Goal: Find specific fact: Find specific page/section

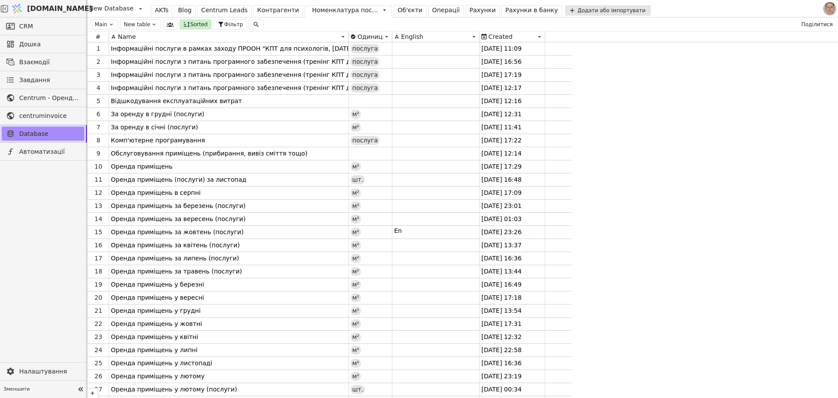
click at [156, 9] on div "AKTs" at bounding box center [162, 10] width 14 height 9
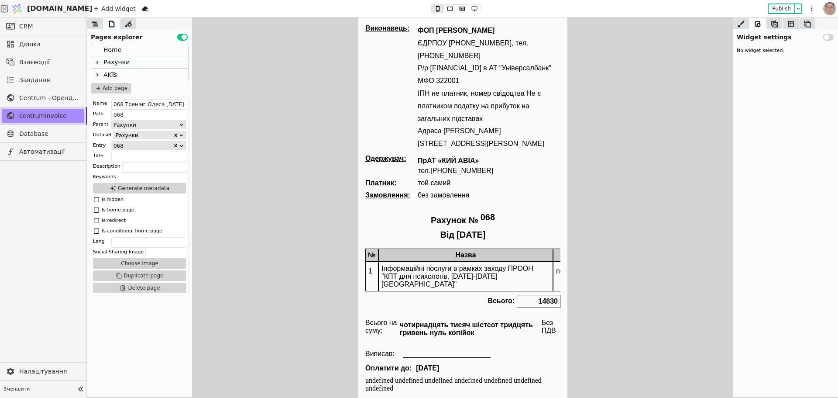
click at [99, 72] on icon at bounding box center [97, 74] width 7 height 7
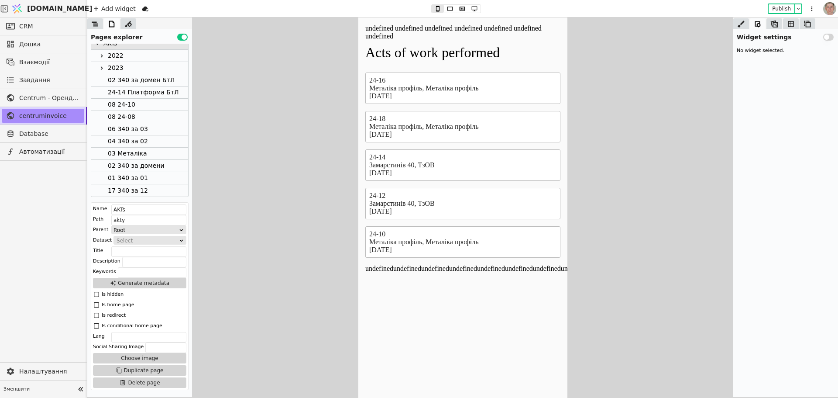
scroll to position [41, 0]
click at [146, 182] on div "17 З40 за 12" at bounding box center [139, 180] width 97 height 12
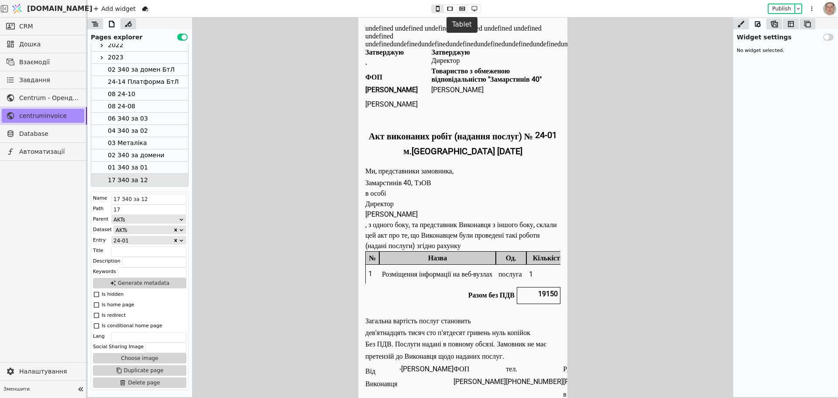
click at [463, 8] on icon at bounding box center [463, 9] width 6 height 4
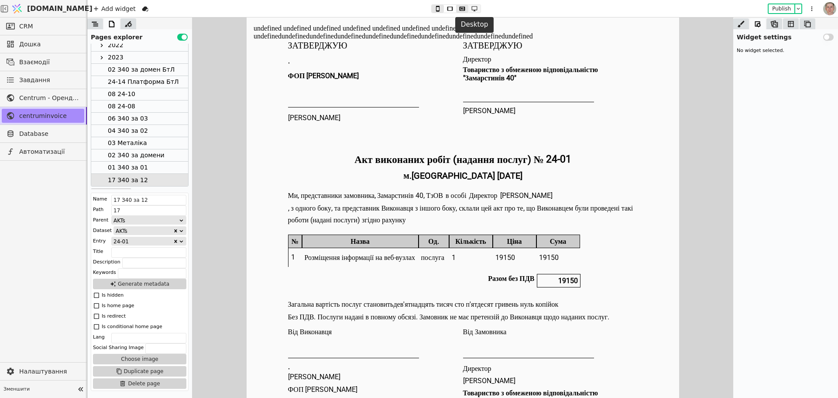
click at [473, 10] on icon at bounding box center [475, 8] width 6 height 5
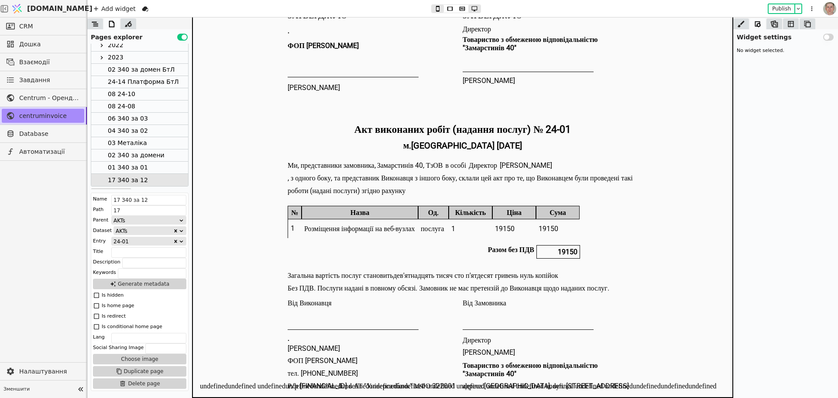
scroll to position [0, 0]
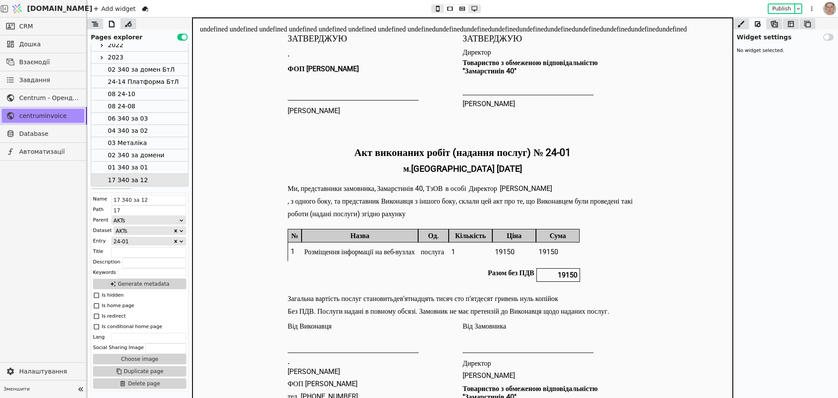
click at [153, 165] on div "01 З40 за 01" at bounding box center [139, 168] width 97 height 12
click at [155, 174] on div "17 З40 за 12" at bounding box center [139, 180] width 97 height 12
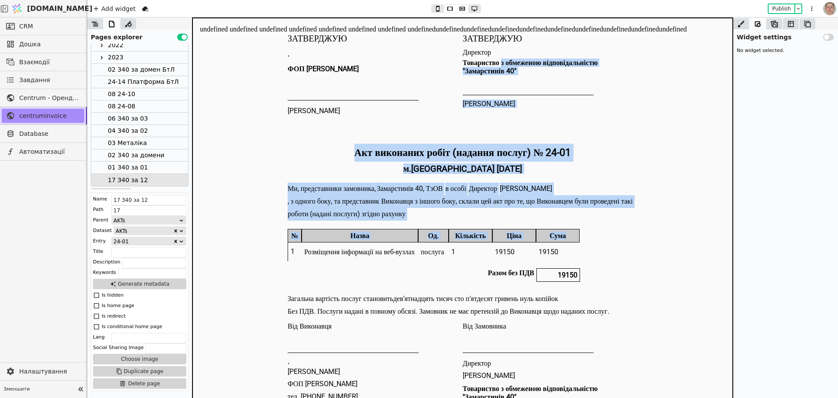
drag, startPoint x: 501, startPoint y: 56, endPoint x: 571, endPoint y: 240, distance: 196.5
click at [571, 240] on div "Затверджую . ФОП Свистун Роман Юрійович Свистун Роман Юрійович Затверджую Дирек…" at bounding box center [463, 219] width 350 height 372
click at [273, 129] on body "undefined undefined undefined undefined undefined undefined undefined undefined…" at bounding box center [462, 218] width 541 height 403
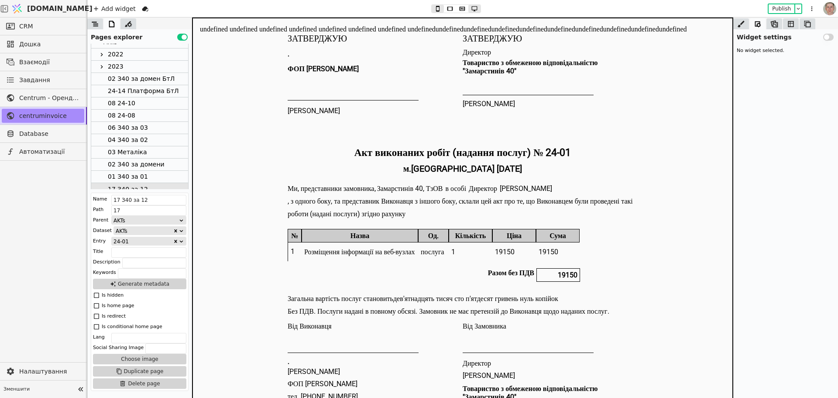
scroll to position [51, 0]
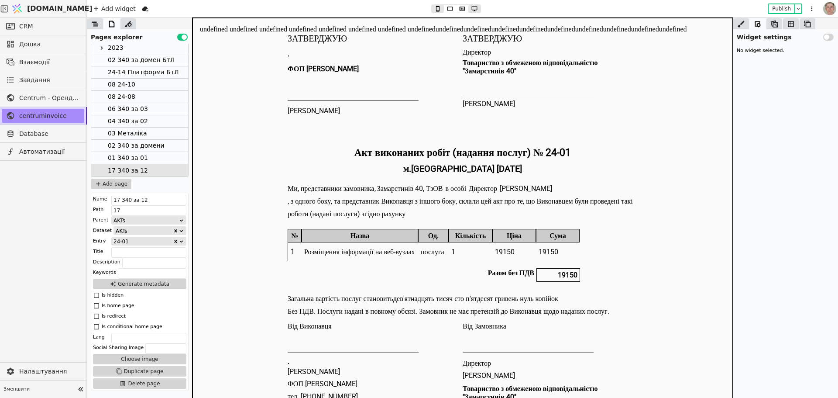
click at [158, 83] on div "08 24-10" at bounding box center [139, 85] width 97 height 12
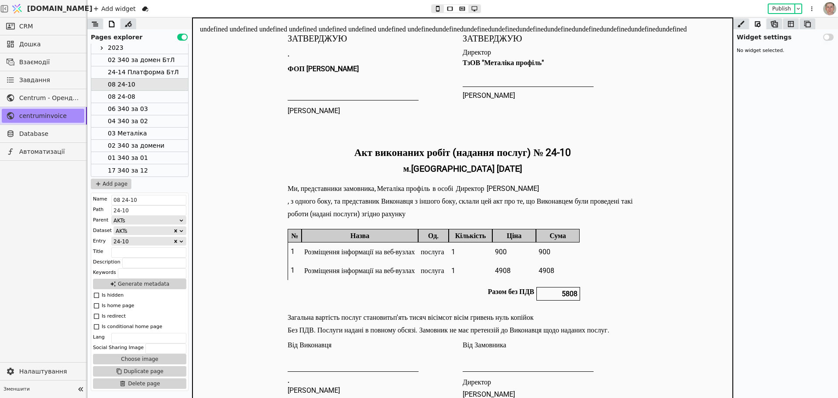
click at [153, 59] on div "02 З40 за домен БтЛ" at bounding box center [141, 60] width 67 height 12
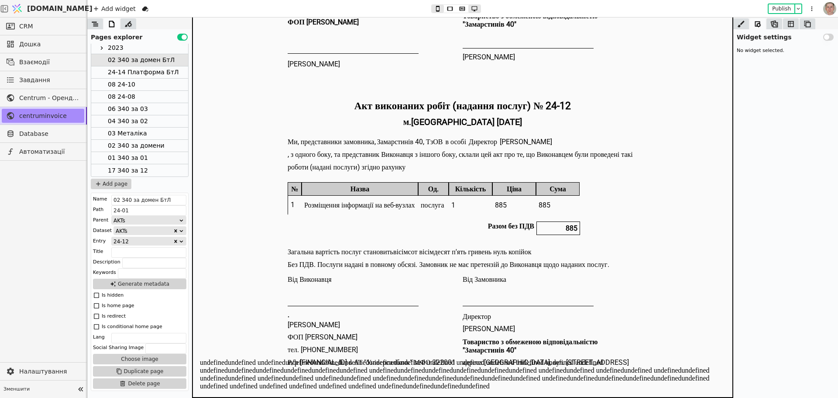
scroll to position [0, 0]
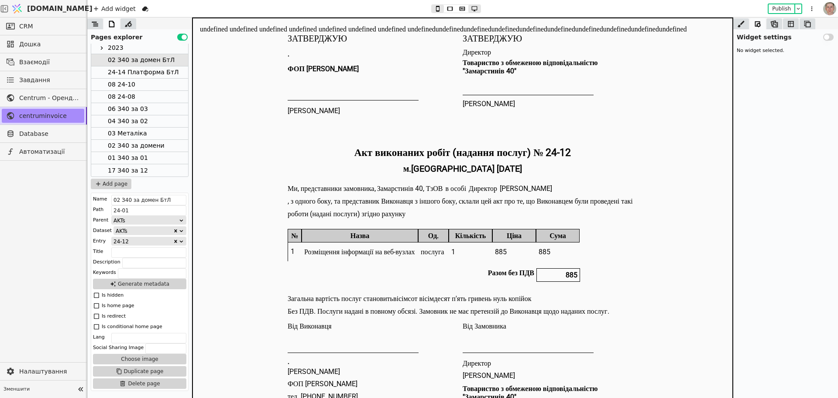
click at [139, 71] on div "24-14 Платформа БтЛ" at bounding box center [143, 72] width 71 height 12
click at [145, 86] on div "08 24-10" at bounding box center [139, 85] width 97 height 12
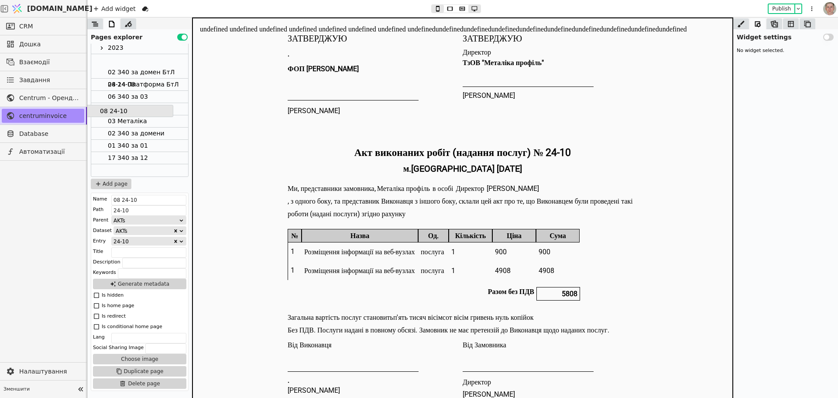
drag, startPoint x: 147, startPoint y: 83, endPoint x: 138, endPoint y: 55, distance: 29.3
click at [138, 55] on div "Home Рахунки AKTs 2022 2023 02 З40 за домен БтЛ 24-14 Платформа БтЛ 08 24-10 08…" at bounding box center [139, 84] width 97 height 183
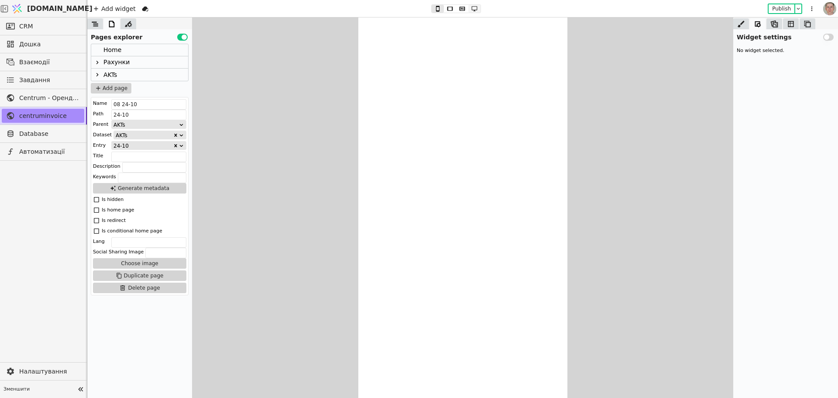
click at [461, 8] on icon at bounding box center [463, 9] width 6 height 4
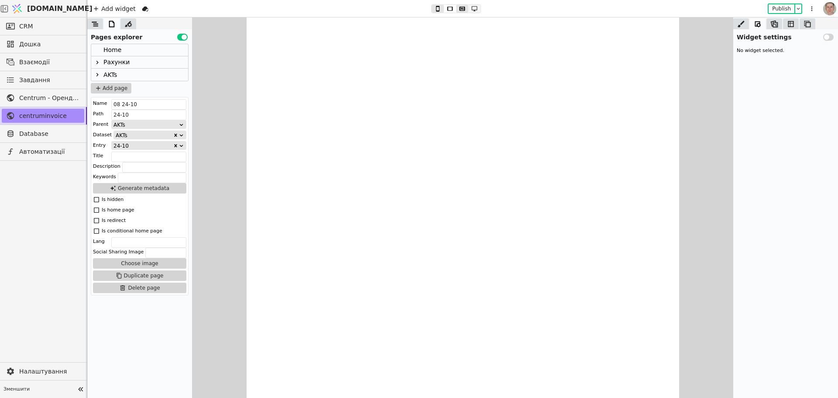
click at [473, 7] on icon at bounding box center [474, 9] width 10 height 6
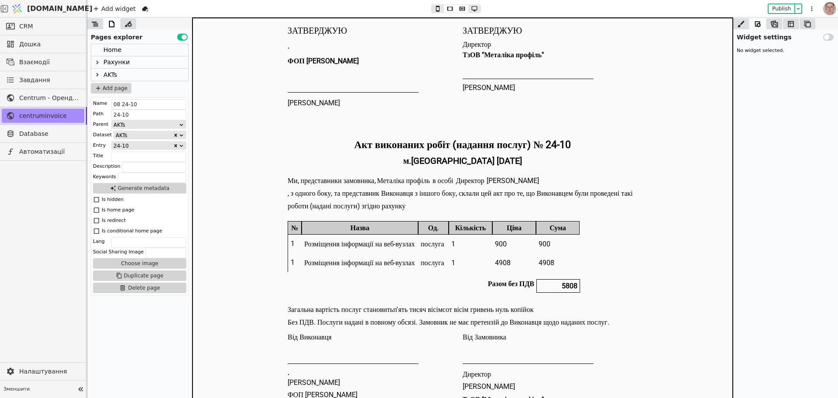
click at [100, 74] on icon at bounding box center [97, 74] width 7 height 7
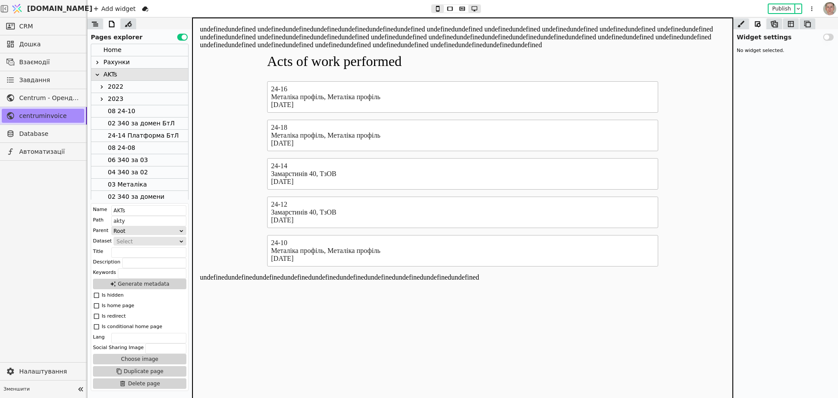
scroll to position [41, 0]
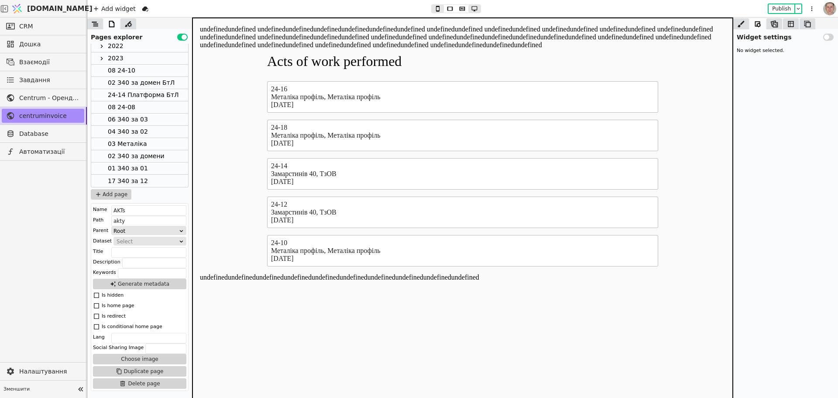
click at [148, 174] on div "01 З40 за 01" at bounding box center [139, 168] width 97 height 12
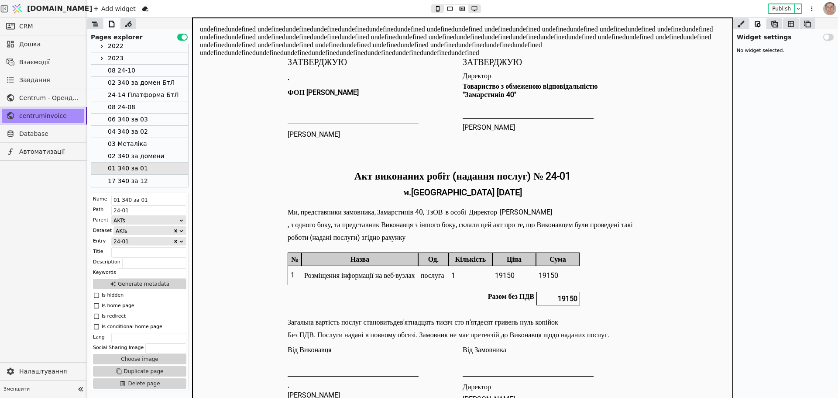
click at [150, 179] on div "17 З40 за 12" at bounding box center [139, 181] width 97 height 12
click at [150, 167] on div "01 З40 за 01" at bounding box center [139, 168] width 97 height 12
click at [157, 180] on div "17 З40 за 12" at bounding box center [139, 181] width 97 height 12
click at [154, 168] on div "01 З40 за 01" at bounding box center [139, 168] width 97 height 12
click at [156, 179] on div "17 З40 за 12" at bounding box center [139, 181] width 97 height 12
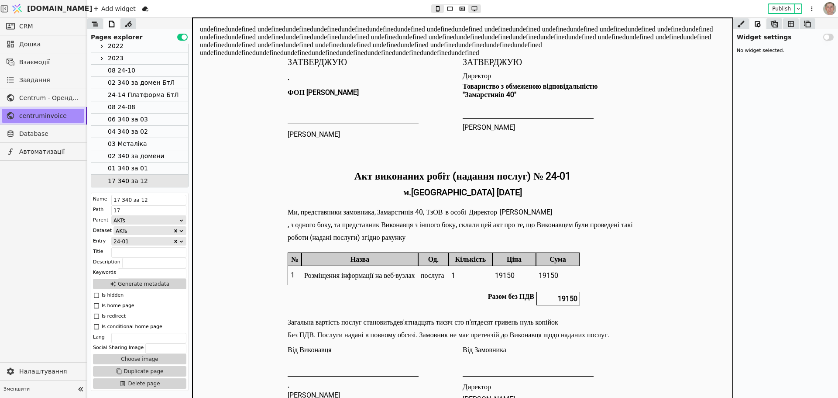
click at [160, 157] on div "02 З40 за домени" at bounding box center [136, 156] width 57 height 12
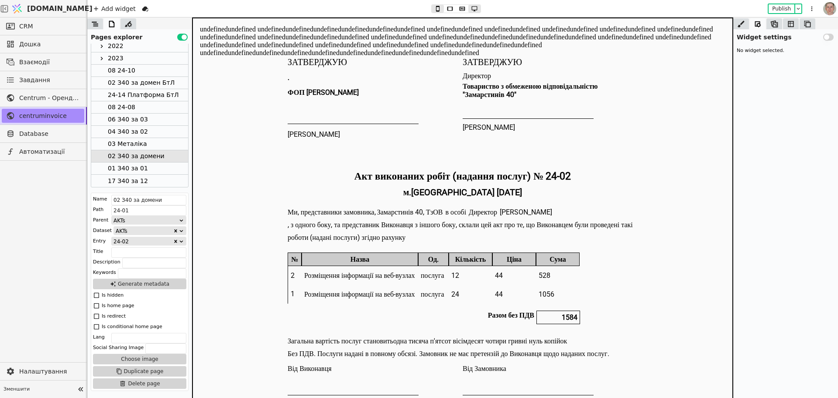
click at [159, 177] on div "17 З40 за 12" at bounding box center [139, 181] width 97 height 12
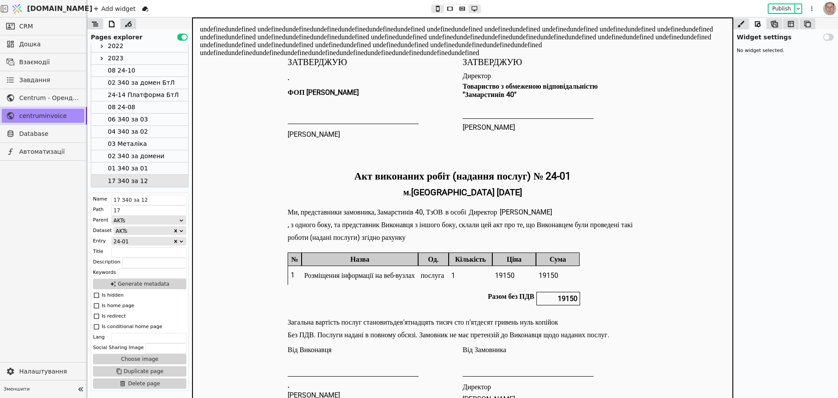
click at [160, 167] on div "01 З40 за 01" at bounding box center [139, 168] width 97 height 12
drag, startPoint x: 160, startPoint y: 155, endPoint x: 162, endPoint y: 150, distance: 4.6
click at [160, 154] on div "02 З40 за домени" at bounding box center [136, 156] width 57 height 12
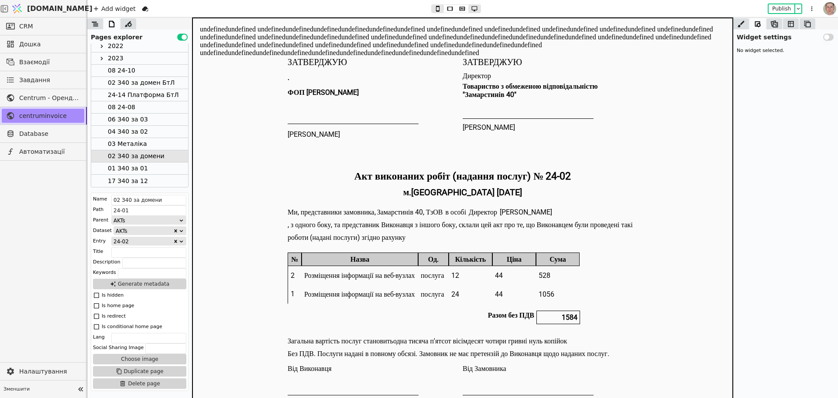
click at [162, 147] on div "03 Металіка" at bounding box center [139, 144] width 97 height 12
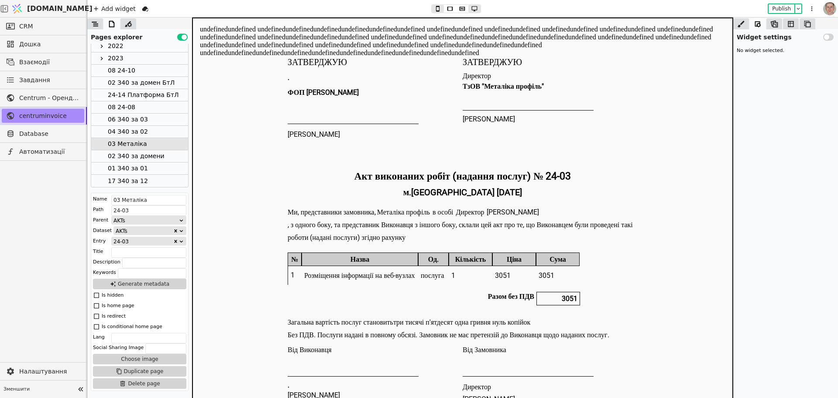
click at [160, 130] on div "04 З40 за 02" at bounding box center [139, 132] width 97 height 12
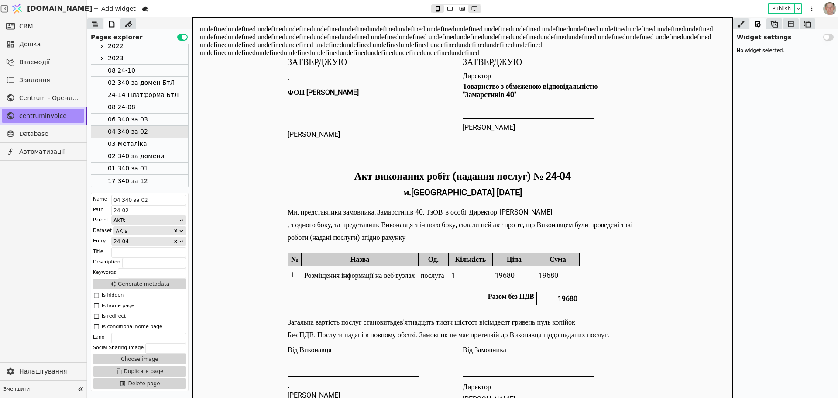
click at [165, 115] on div "06 З40 за 03" at bounding box center [139, 119] width 97 height 12
click at [165, 105] on div "08 24-08" at bounding box center [139, 107] width 97 height 12
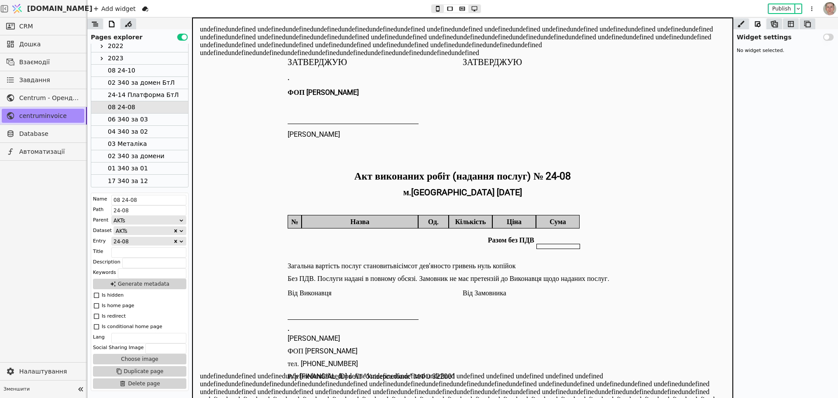
click at [167, 91] on div "24-14 Платформа БтЛ" at bounding box center [143, 95] width 71 height 12
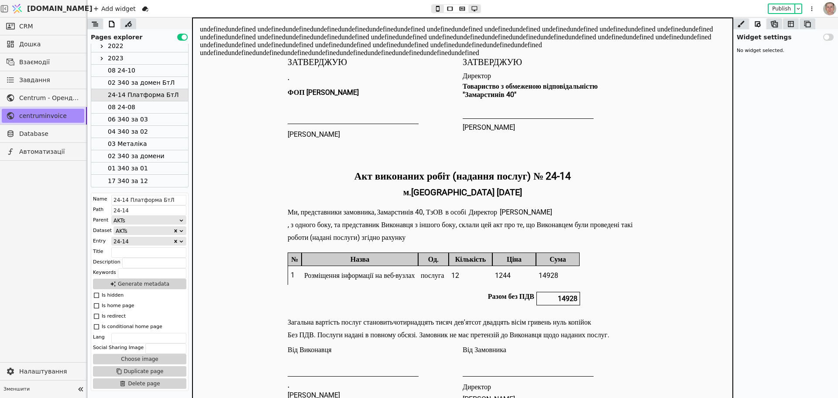
click at [166, 82] on div "02 З40 за домен БтЛ" at bounding box center [141, 83] width 67 height 12
click at [162, 72] on div "08 24-10" at bounding box center [139, 71] width 97 height 12
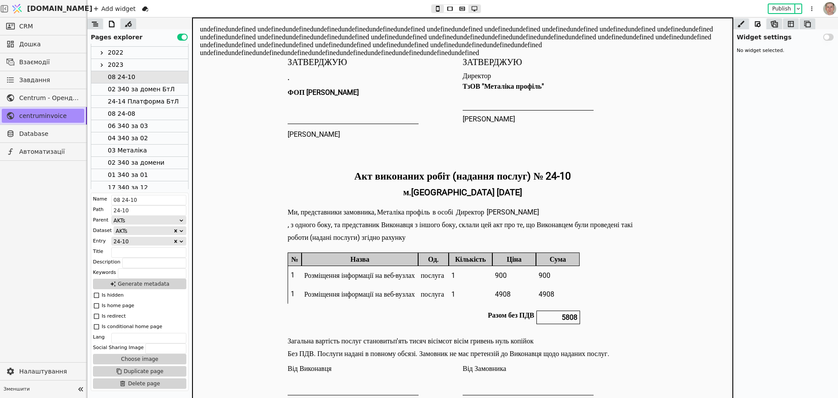
scroll to position [0, 0]
click at [98, 63] on icon at bounding box center [97, 62] width 2 height 3
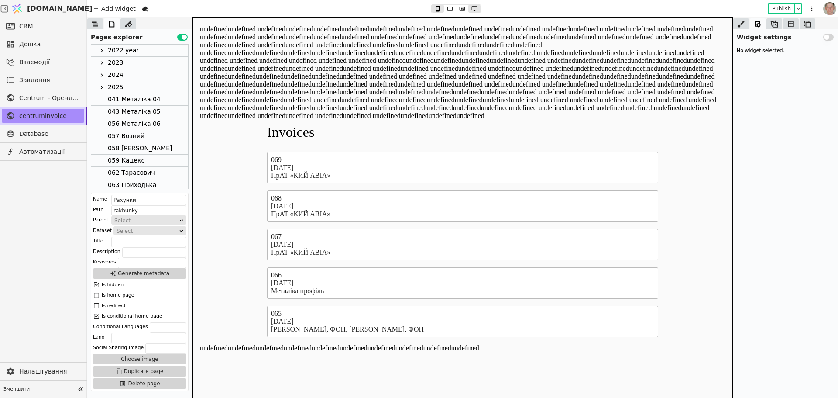
scroll to position [27, 0]
click at [101, 82] on icon at bounding box center [101, 84] width 7 height 7
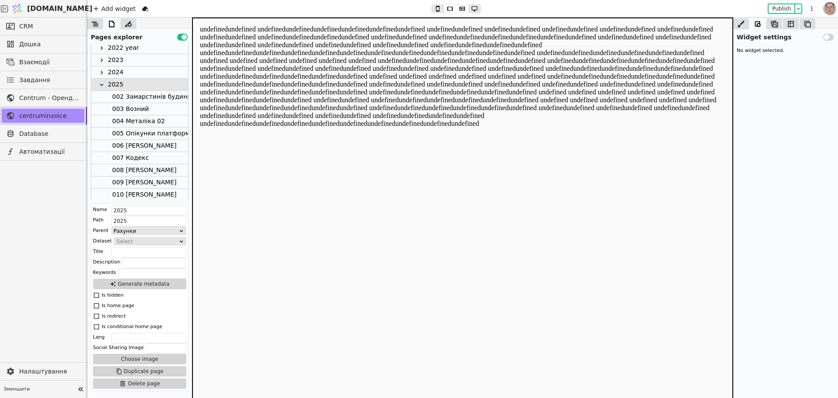
click at [161, 95] on div "002 Замарстинів будинки та люди" at bounding box center [167, 97] width 111 height 12
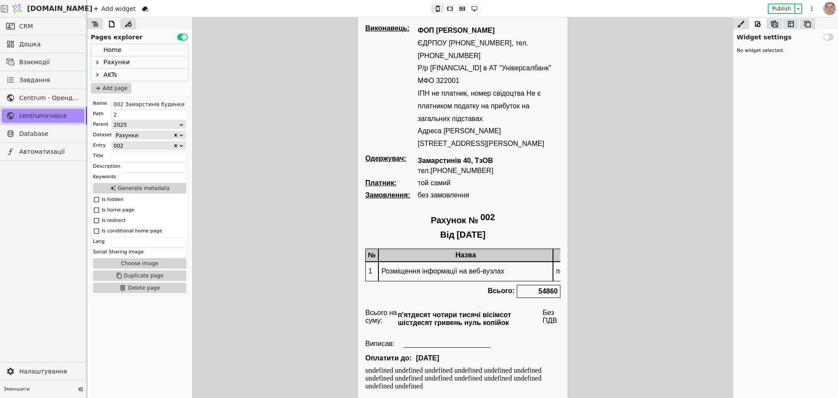
click at [99, 74] on icon at bounding box center [97, 74] width 7 height 7
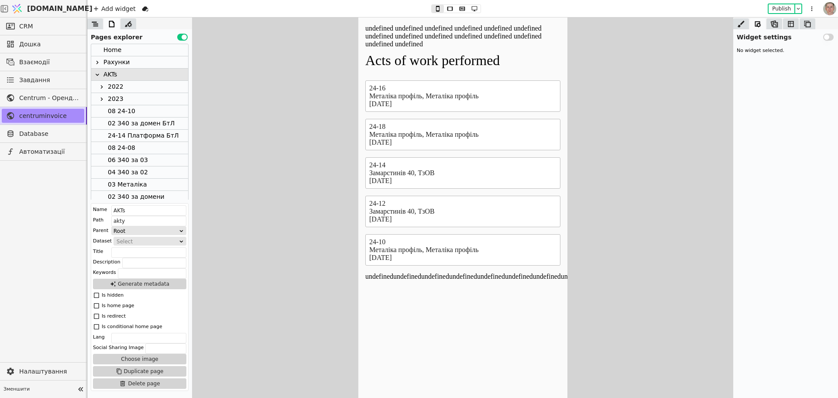
click at [148, 121] on div "02 З40 за домен БтЛ" at bounding box center [141, 123] width 67 height 12
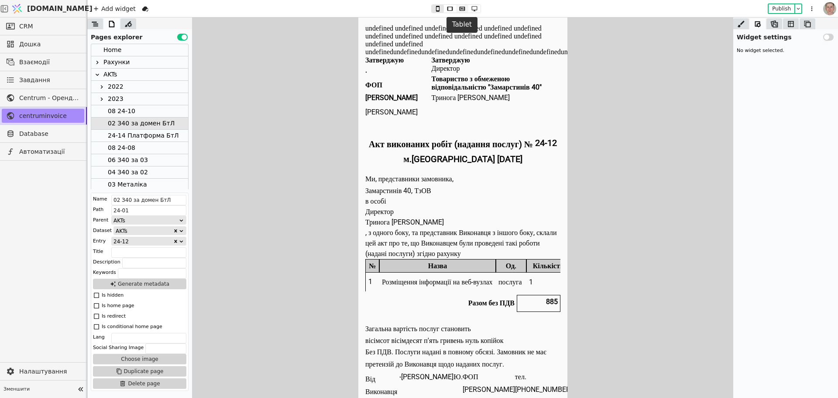
click at [463, 10] on icon at bounding box center [463, 9] width 6 height 4
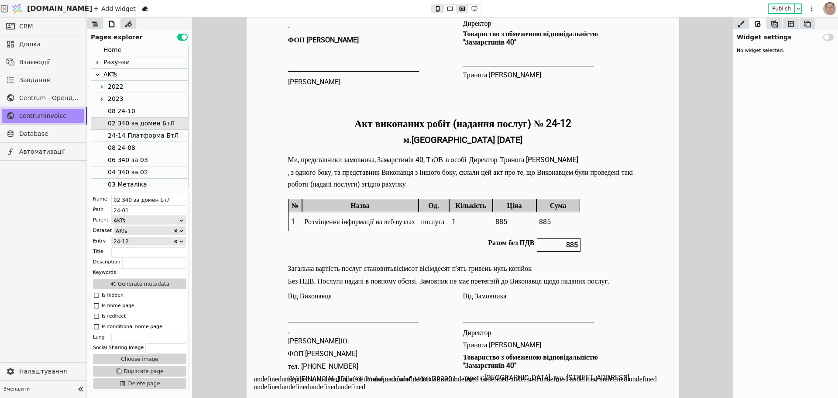
scroll to position [51, 0]
click at [495, 345] on div "[PERSON_NAME]" at bounding box center [550, 345] width 175 height 12
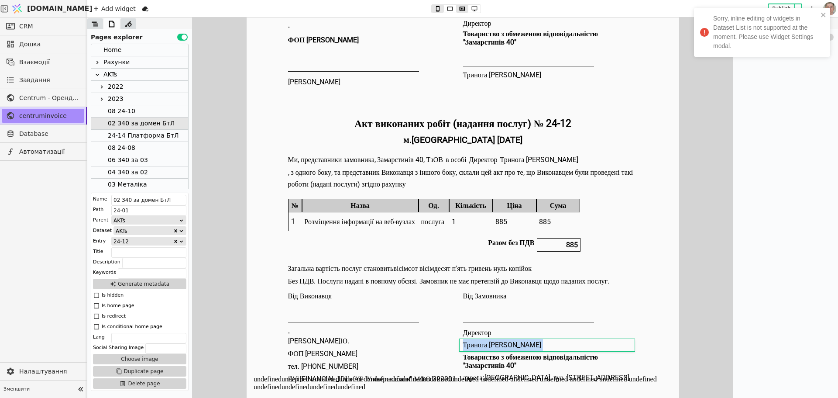
click at [495, 345] on div "[PERSON_NAME]" at bounding box center [550, 345] width 175 height 12
copy div "[PERSON_NAME]"
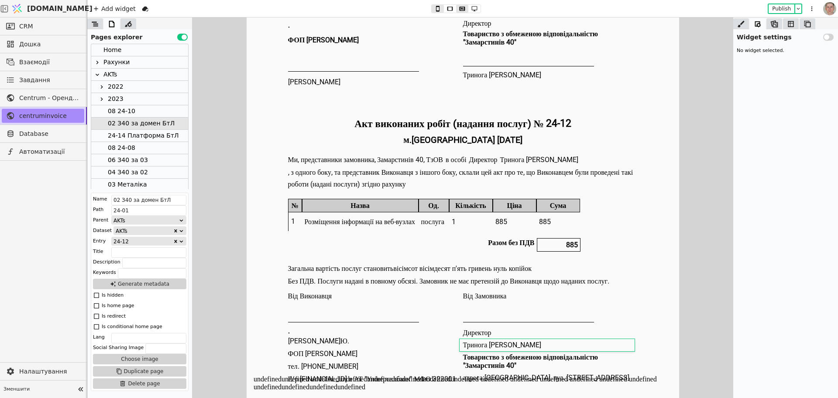
click at [356, 212] on div "Розміщення інформації на веб-вузлах" at bounding box center [360, 221] width 117 height 19
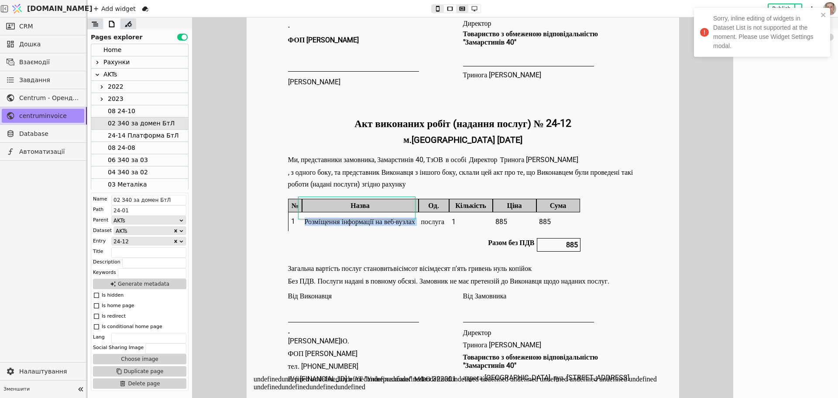
click at [356, 212] on div "Розміщення інформації на веб-вузлах" at bounding box center [360, 221] width 117 height 19
copy div "Розміщення інформації на веб-вузлах"
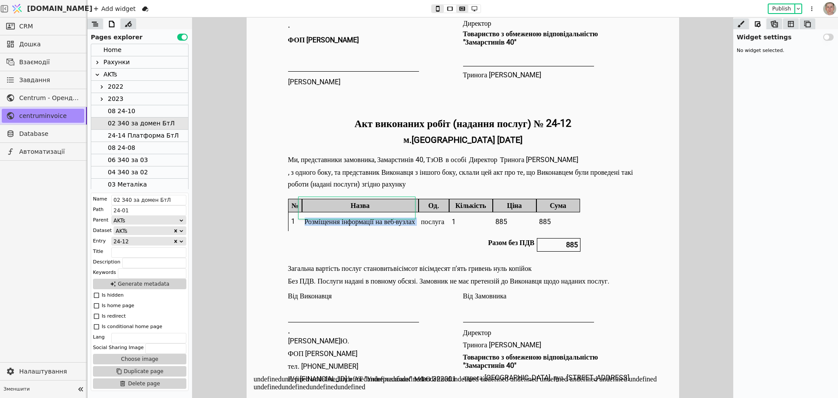
click at [98, 60] on icon at bounding box center [97, 62] width 7 height 7
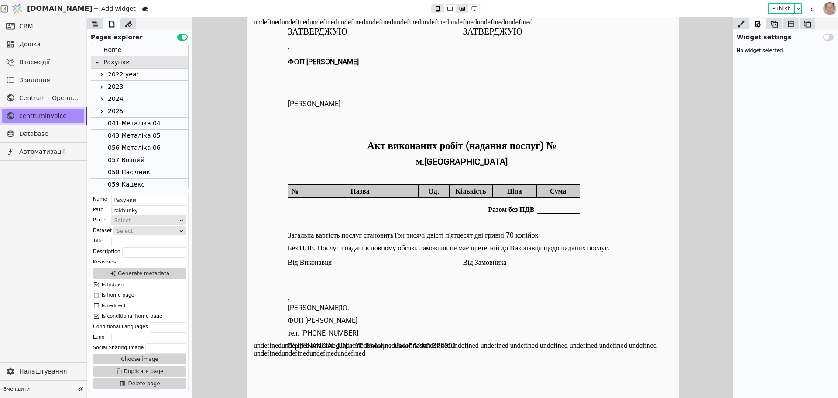
scroll to position [14, 0]
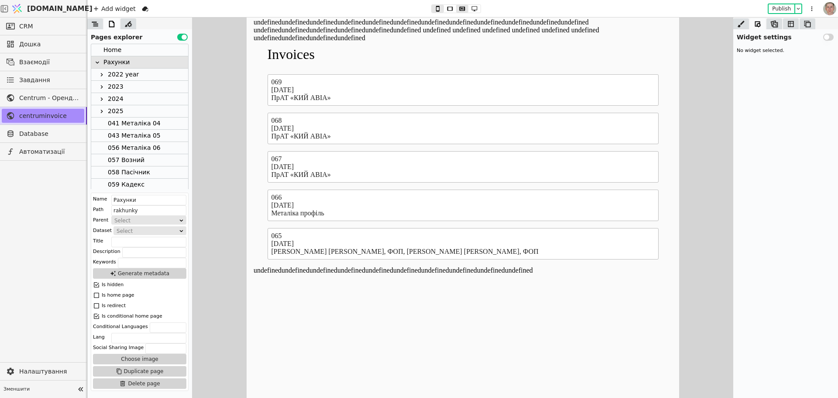
click at [101, 98] on icon at bounding box center [101, 99] width 7 height 7
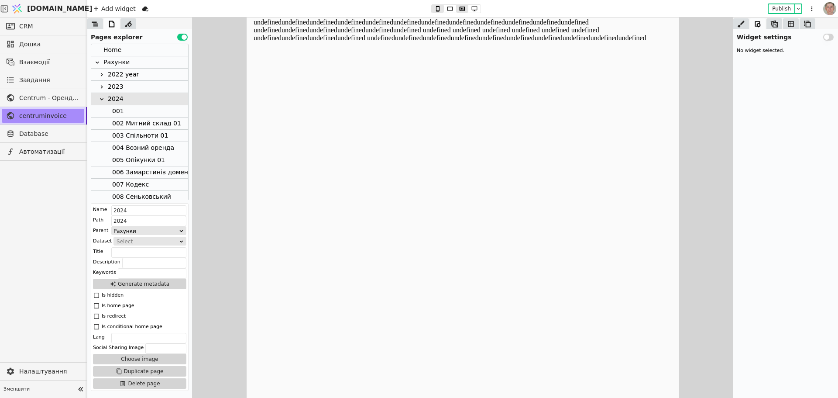
click at [105, 98] on icon at bounding box center [101, 99] width 7 height 7
drag, startPoint x: 103, startPoint y: 109, endPoint x: 115, endPoint y: 113, distance: 12.7
click at [103, 109] on icon at bounding box center [101, 111] width 7 height 7
click at [138, 124] on div "002 Замарстинів будинки та люди" at bounding box center [167, 123] width 111 height 12
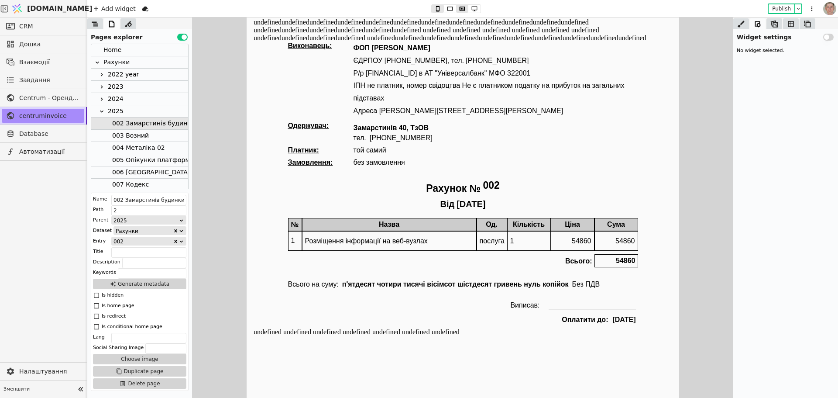
click at [103, 100] on icon at bounding box center [101, 99] width 7 height 7
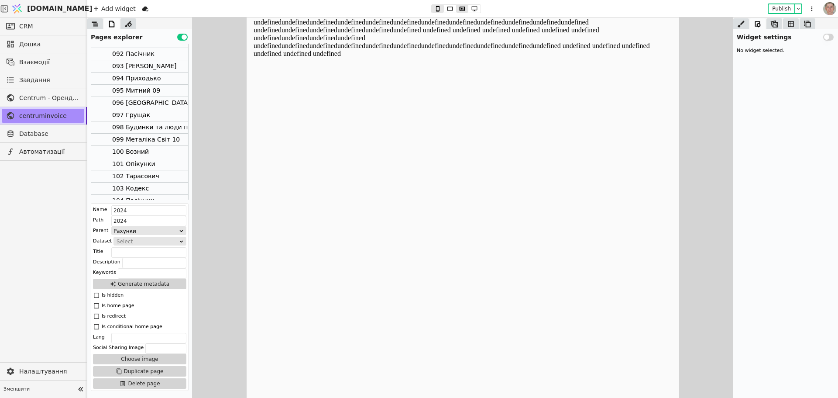
scroll to position [1193, 0]
click at [155, 130] on div "098 Будинки та люди платфора 2024" at bounding box center [172, 128] width 121 height 12
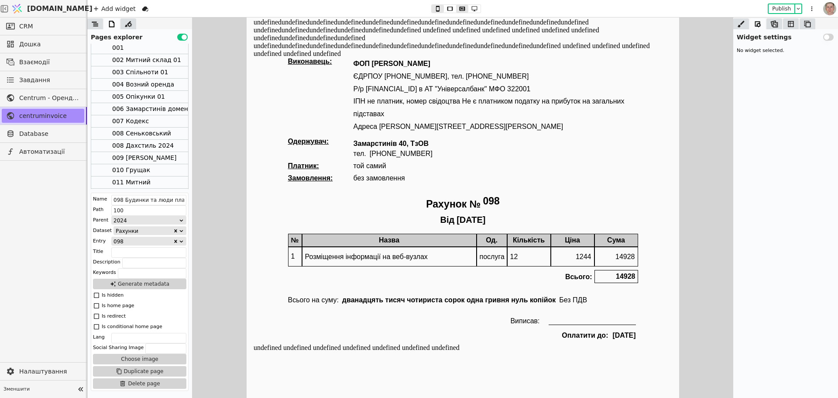
scroll to position [0, 0]
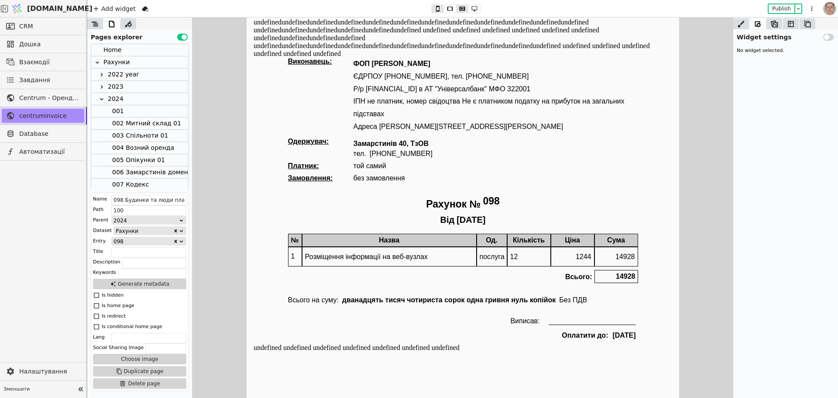
click at [102, 99] on icon at bounding box center [101, 99] width 7 height 7
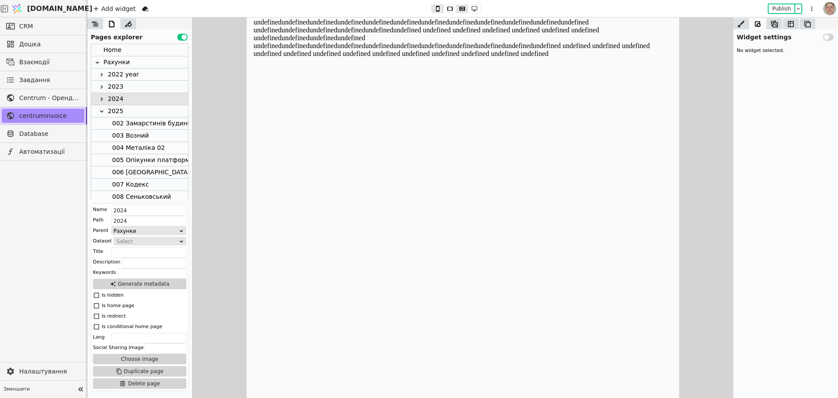
click at [95, 62] on icon at bounding box center [97, 62] width 7 height 7
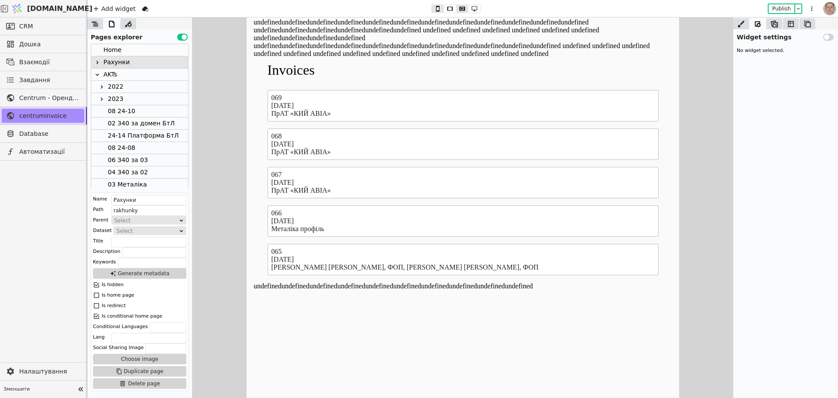
click at [150, 124] on div "02 З40 за домен БтЛ" at bounding box center [141, 123] width 67 height 12
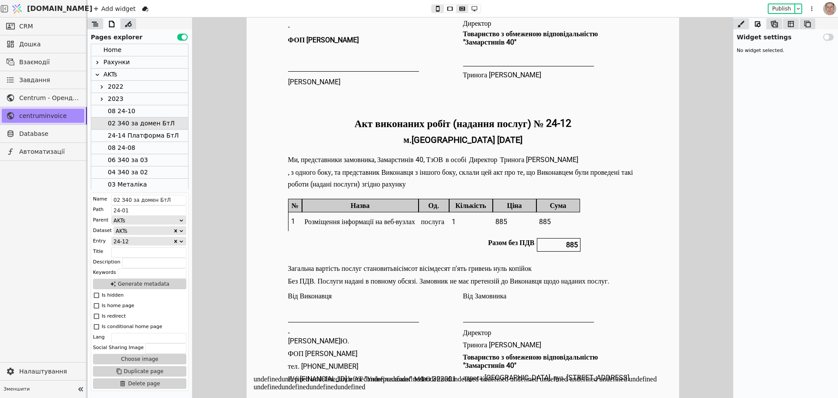
scroll to position [82, 0]
click at [518, 377] on body "undefined undefined undefined undefined undefined undefined undefined undefined…" at bounding box center [462, 169] width 433 height 455
click at [518, 376] on body "undefined undefined undefined undefined undefined undefined undefined undefined…" at bounding box center [462, 169] width 433 height 455
